Goal: Task Accomplishment & Management: Use online tool/utility

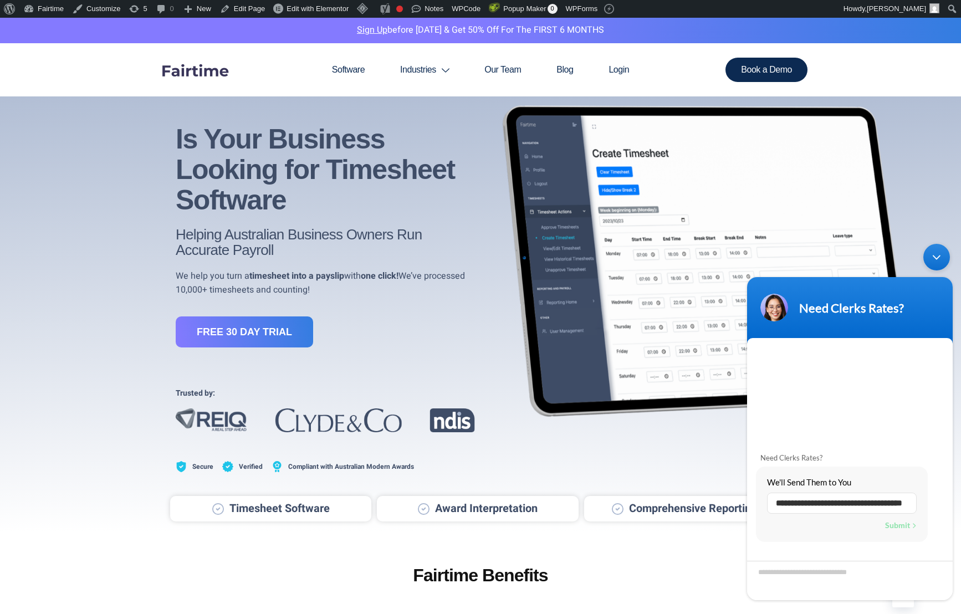
click at [937, 255] on div "Minimize live chat window" at bounding box center [936, 257] width 27 height 27
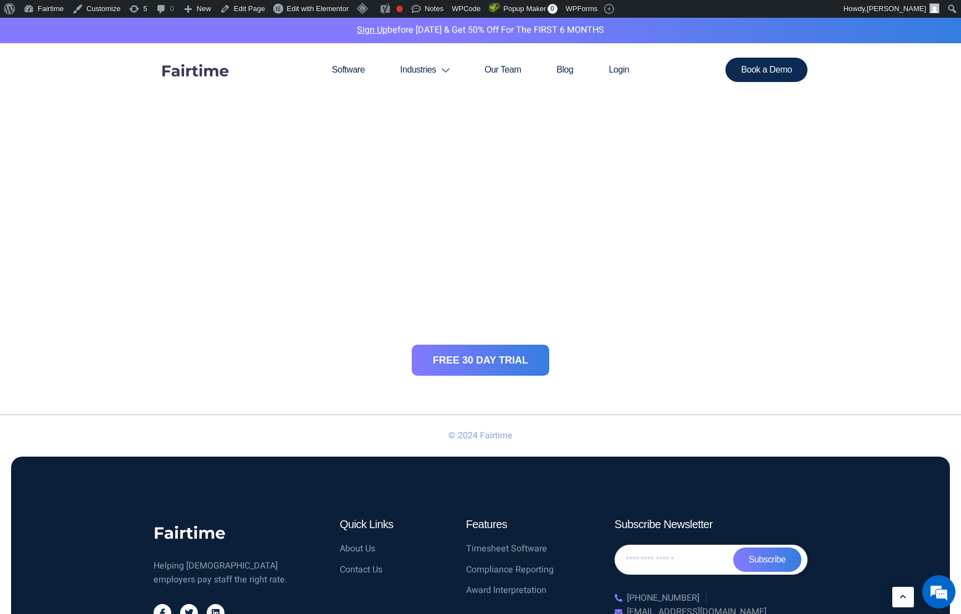
scroll to position [1849, 0]
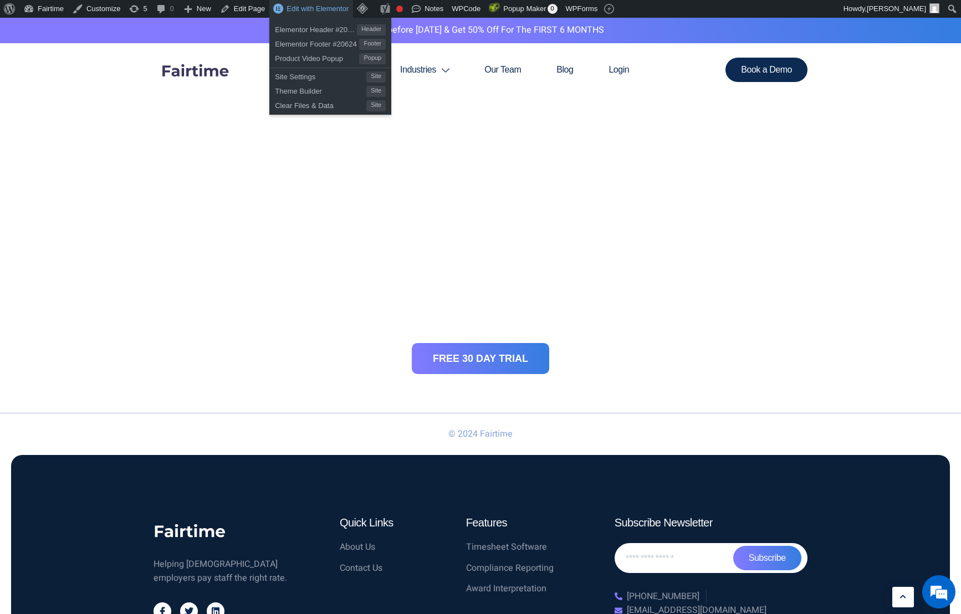
click at [322, 8] on span "Edit with Elementor" at bounding box center [318, 8] width 62 height 8
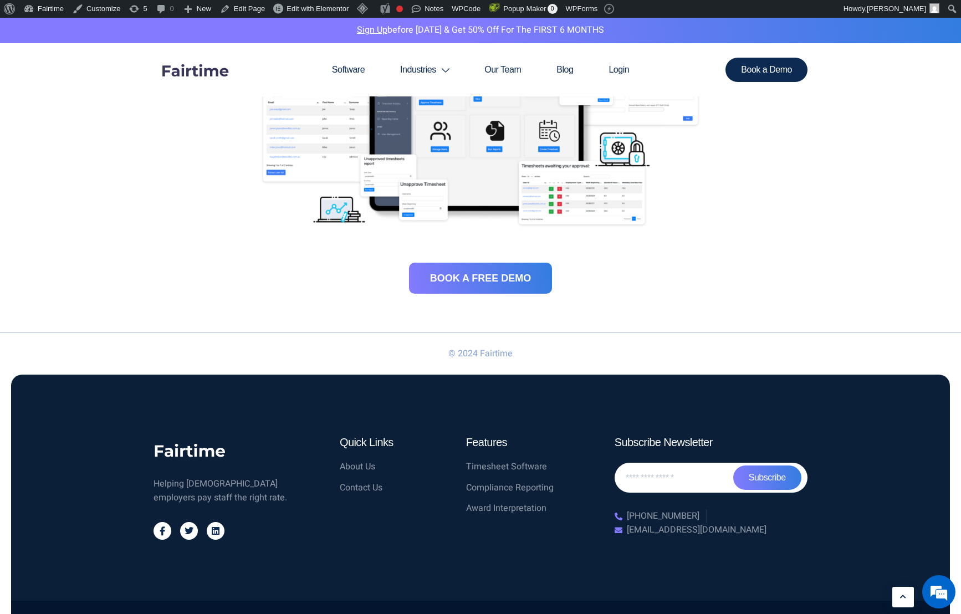
scroll to position [1629, 0]
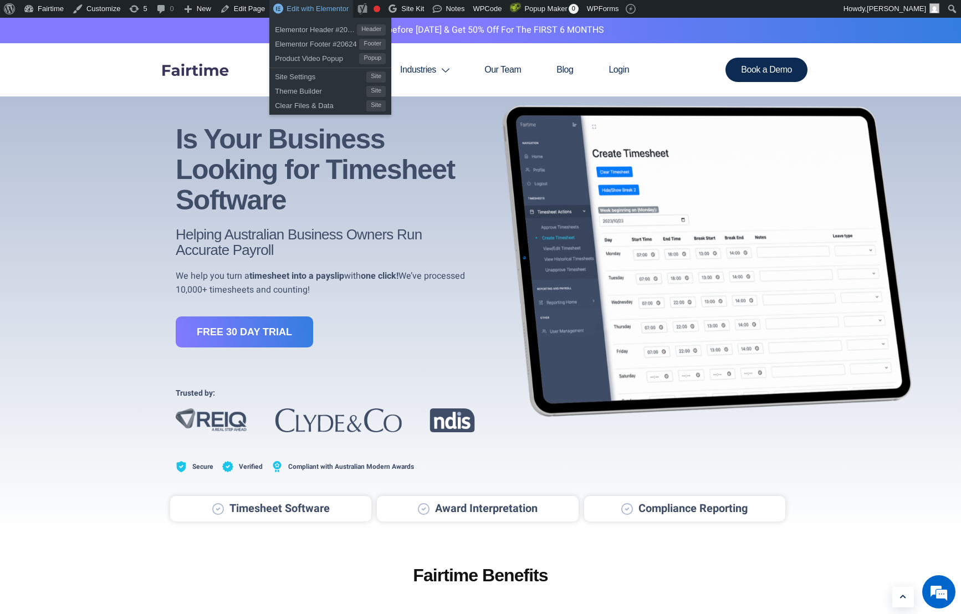
click at [314, 11] on span "Edit with Elementor" at bounding box center [318, 8] width 62 height 8
